Goal: Check status: Check status

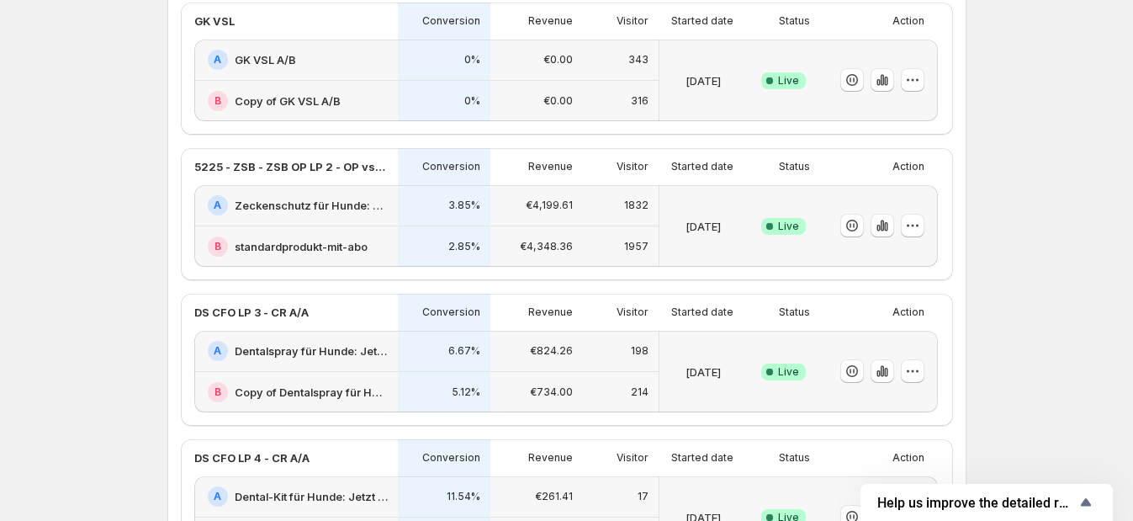
scroll to position [735, 0]
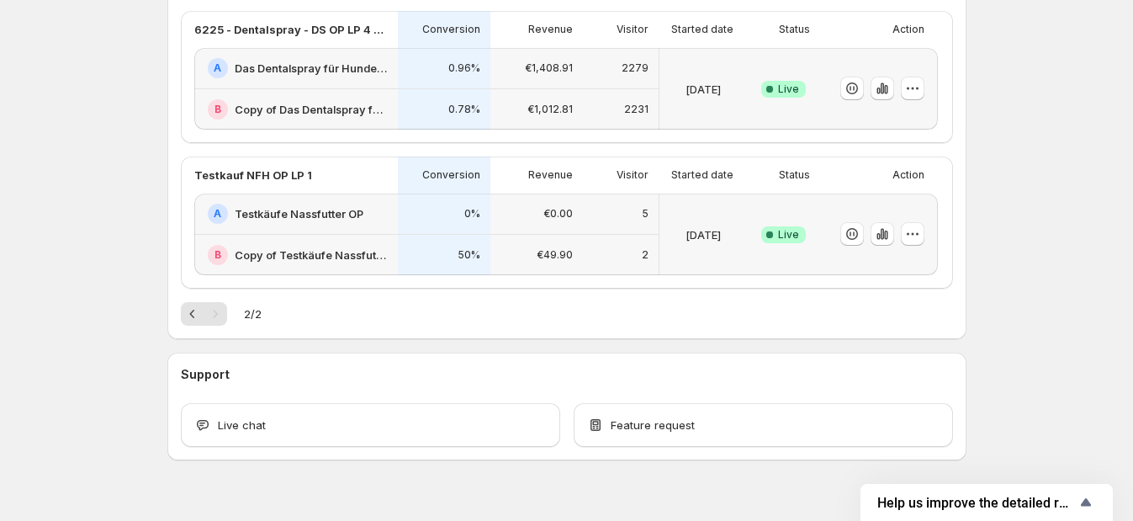
scroll to position [923, 0]
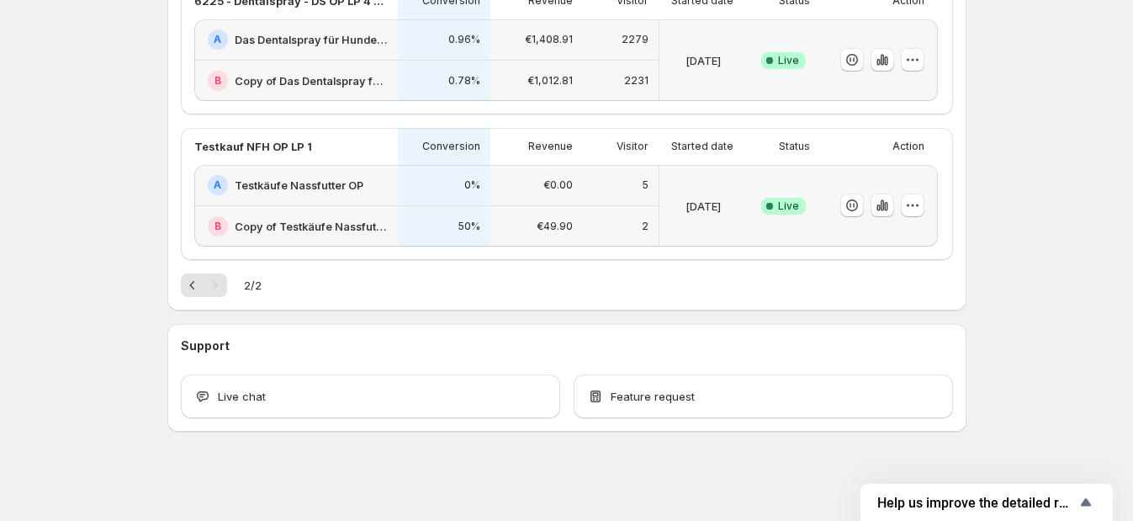
click at [322, 177] on h2 "Testkäufe Nassfutter OP" at bounding box center [299, 185] width 129 height 17
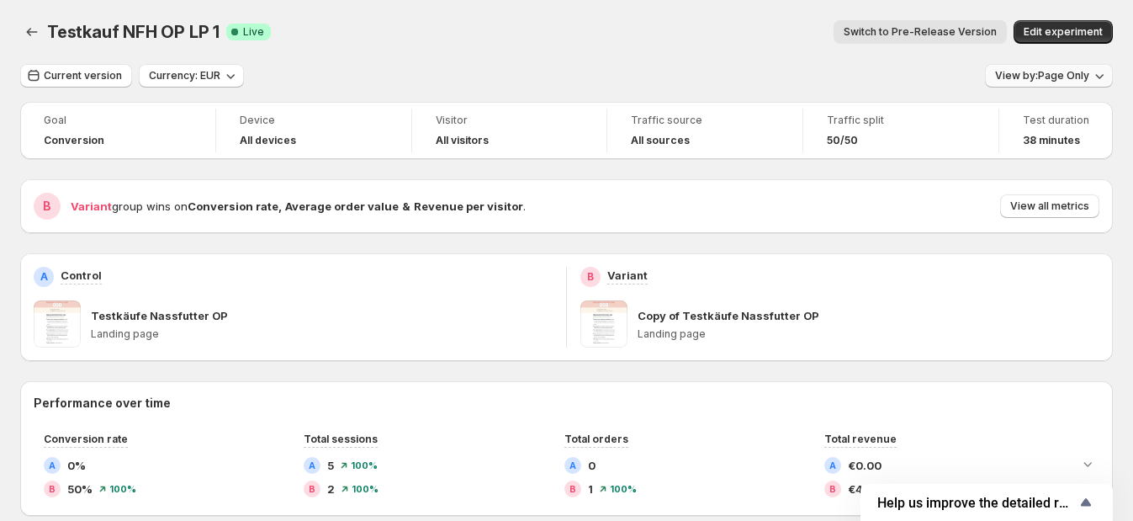
click at [1073, 71] on span "View by: Page Only" at bounding box center [1042, 75] width 94 height 13
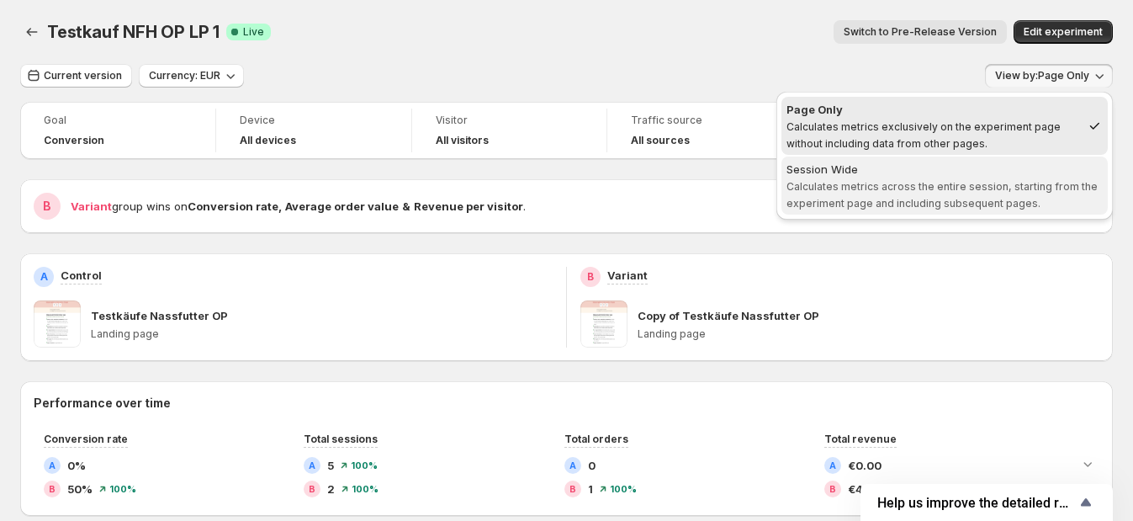
click at [976, 178] on span "Session Wide Calculates metrics across the entire session, starting from the ex…" at bounding box center [945, 185] width 316 height 49
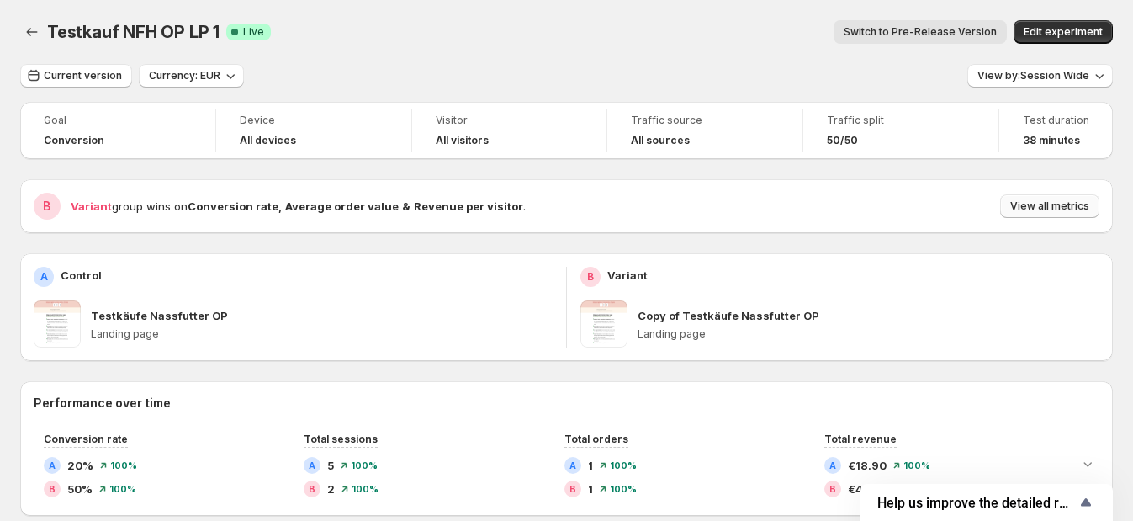
click at [1054, 213] on span "View all metrics" at bounding box center [1049, 205] width 79 height 13
